Goal: Transaction & Acquisition: Purchase product/service

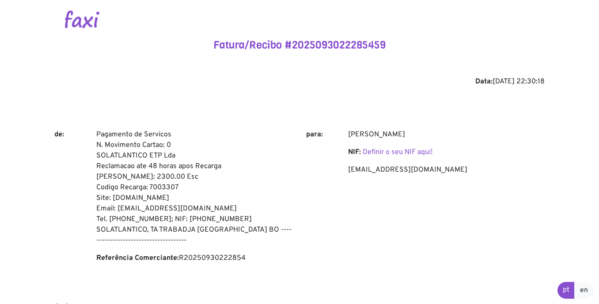
scroll to position [334, 0]
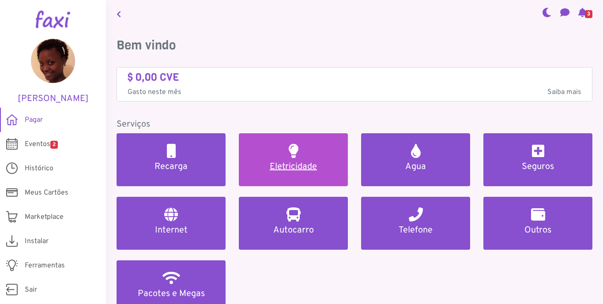
click at [287, 173] on link "Eletricidade" at bounding box center [293, 159] width 109 height 53
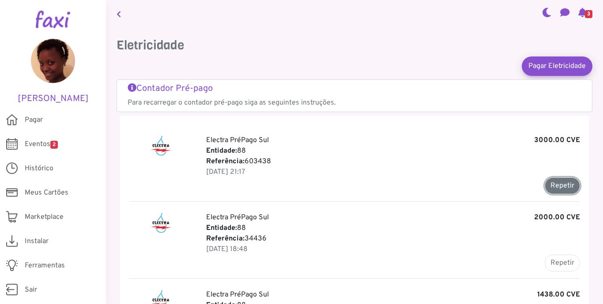
click at [551, 189] on button "Repetir" at bounding box center [562, 186] width 35 height 17
type input "******"
type input "*******"
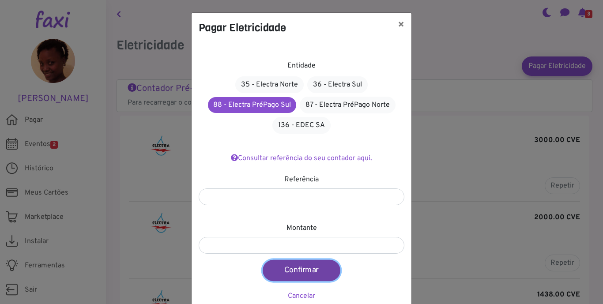
click at [292, 266] on button "Confirmar" at bounding box center [302, 270] width 78 height 21
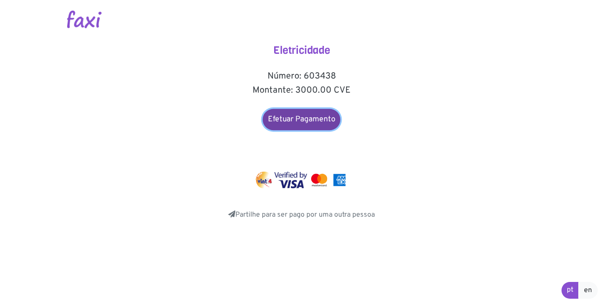
click at [292, 123] on link "Efetuar Pagamento" at bounding box center [302, 119] width 78 height 21
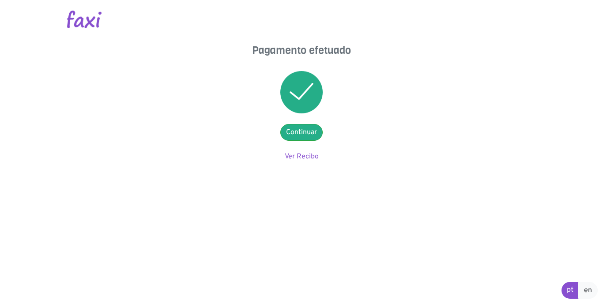
click at [292, 155] on link "Ver Recibo" at bounding box center [302, 156] width 34 height 9
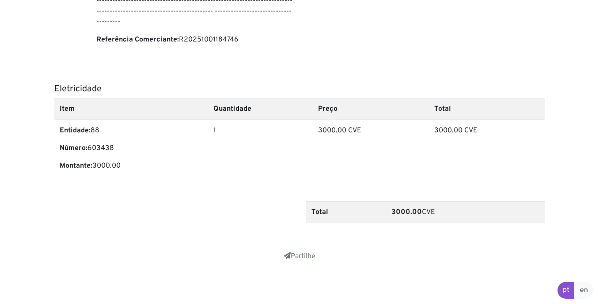
scroll to position [261, 0]
click at [298, 258] on link "Partilhe" at bounding box center [300, 257] width 32 height 9
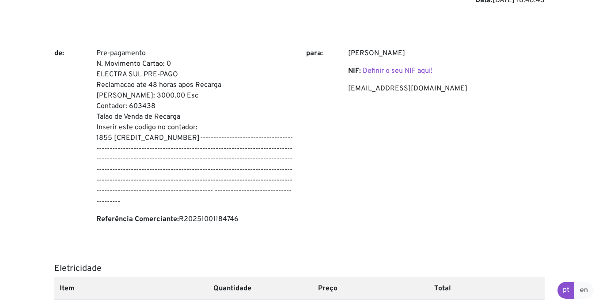
scroll to position [79, 0]
